Goal: Navigation & Orientation: Find specific page/section

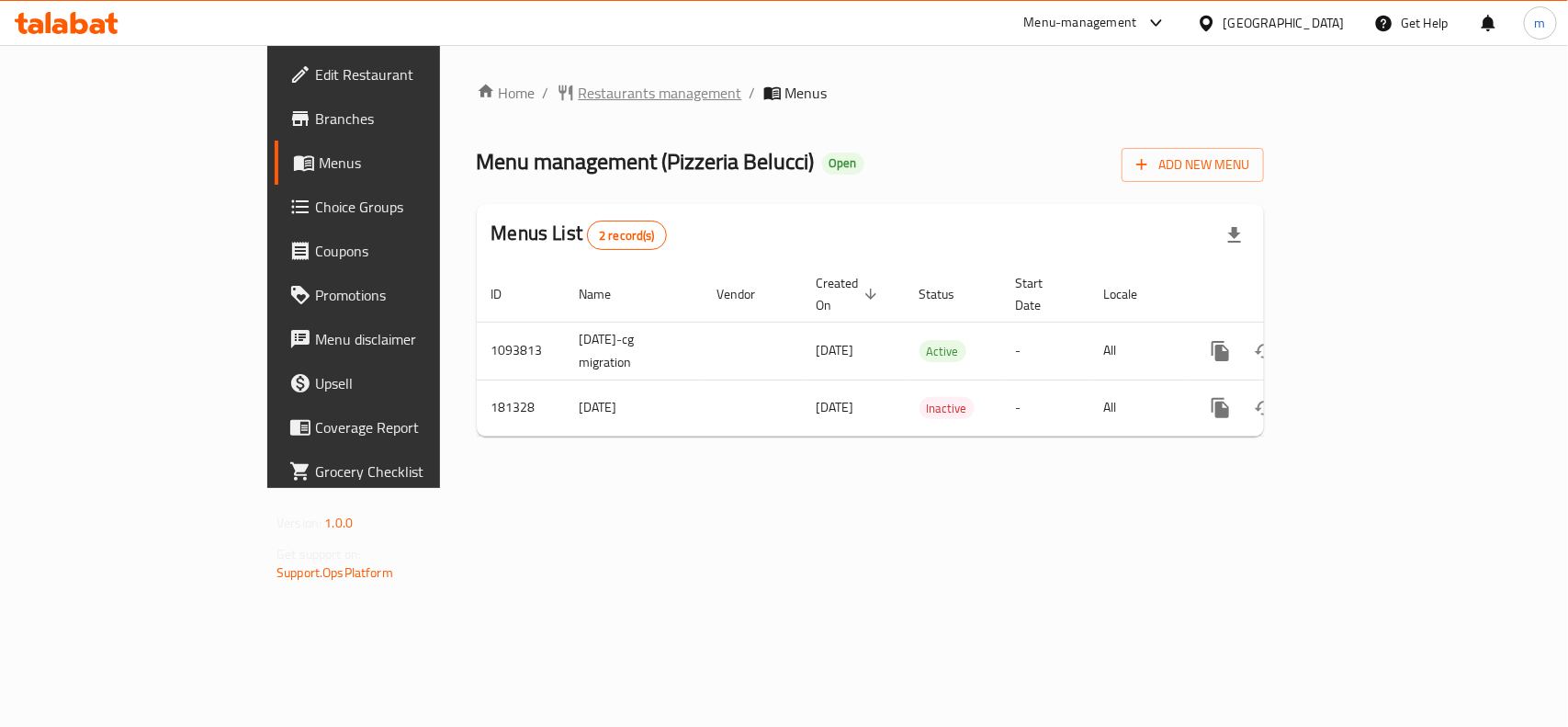
click at [579, 98] on span "Restaurants management" at bounding box center [660, 93] width 163 height 22
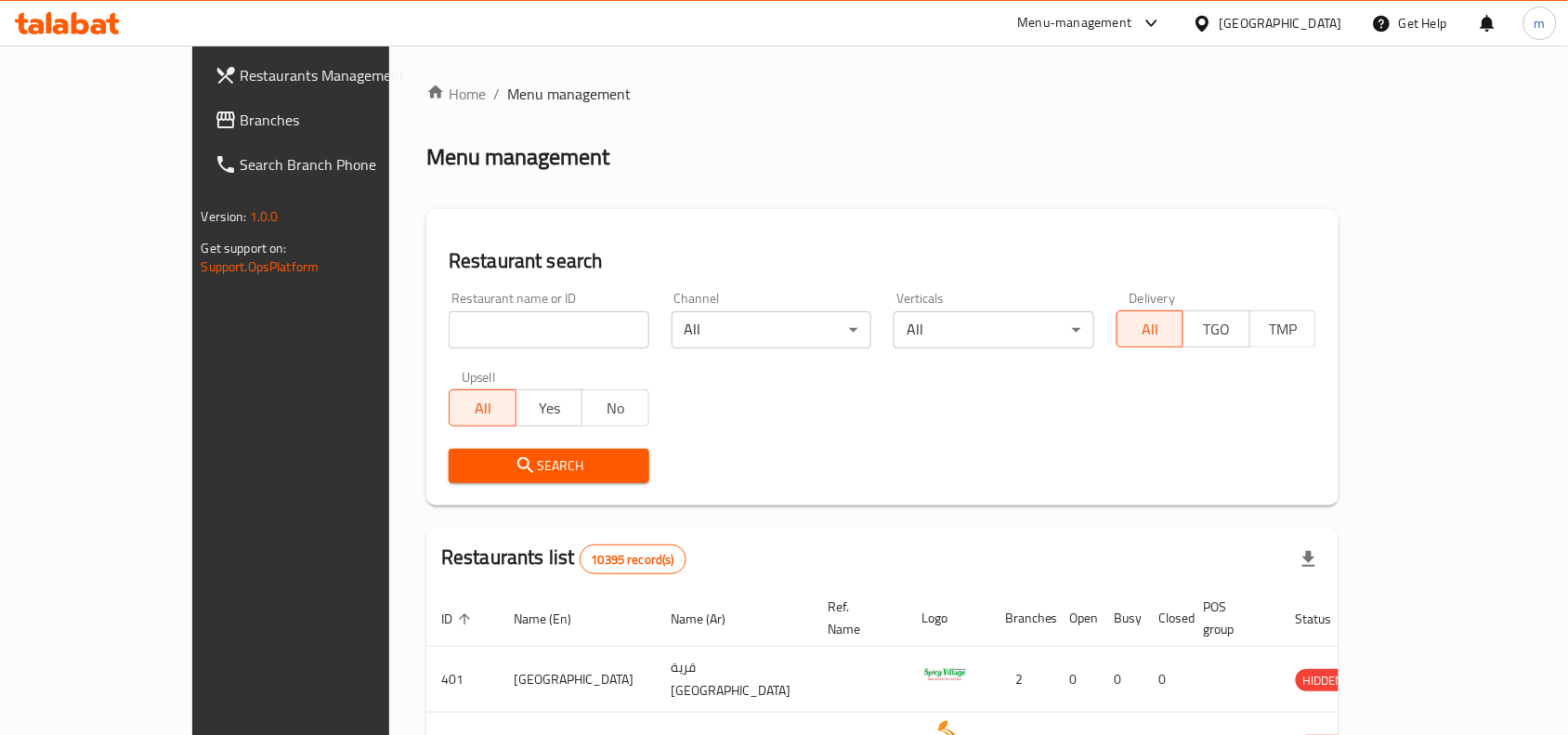
click at [241, 123] on span "Branches" at bounding box center [340, 119] width 199 height 22
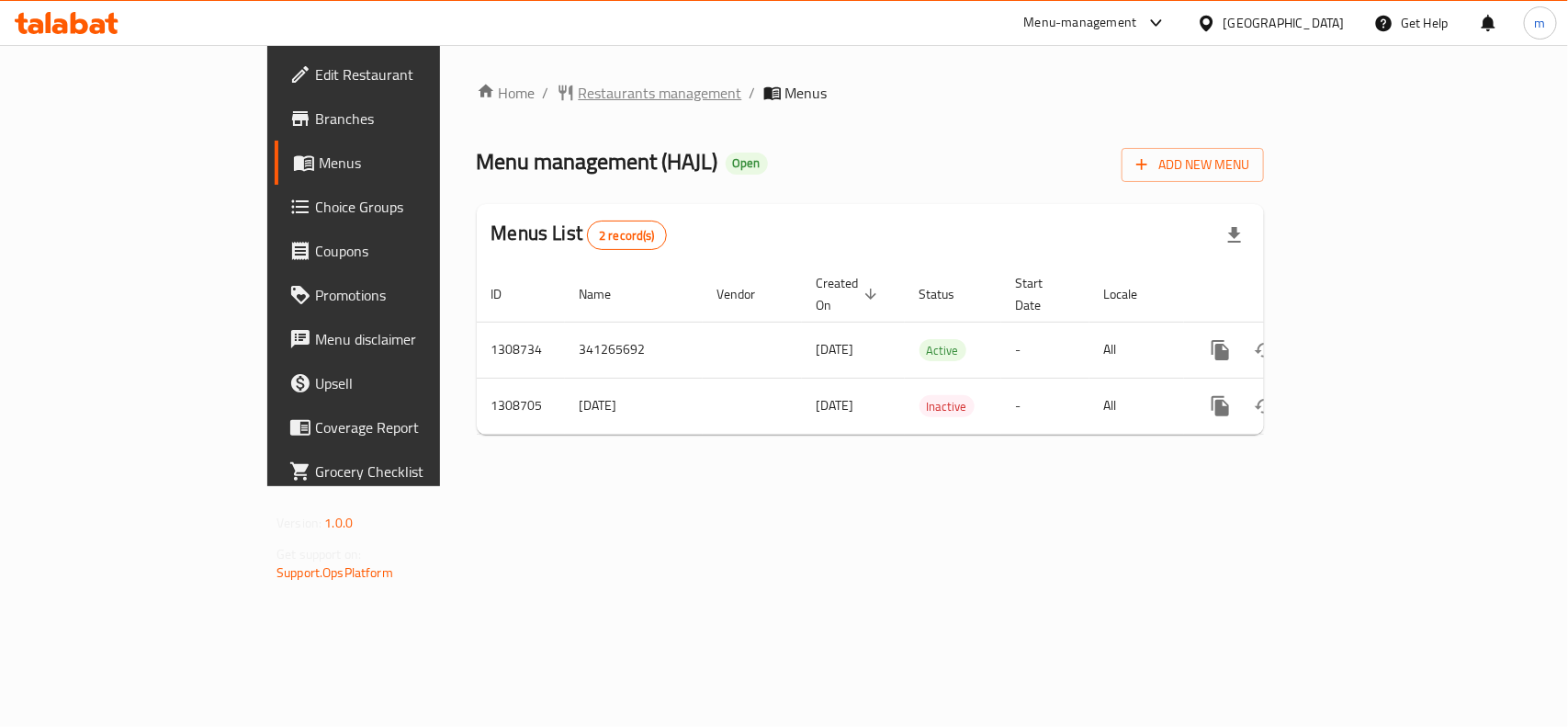
click at [579, 87] on span "Restaurants management" at bounding box center [660, 93] width 163 height 22
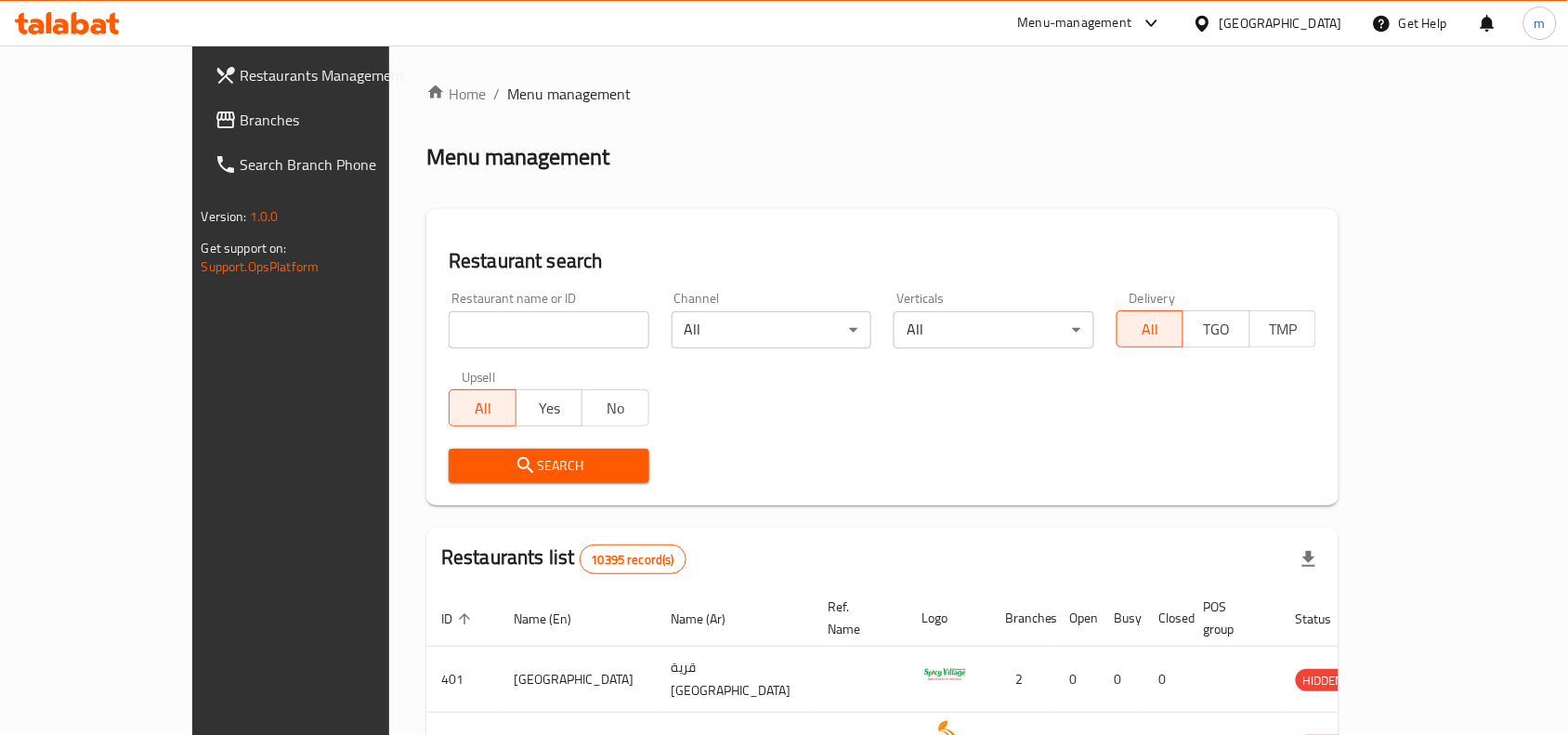
click at [241, 117] on span "Branches" at bounding box center [340, 119] width 199 height 22
